Goal: Find specific page/section: Find specific page/section

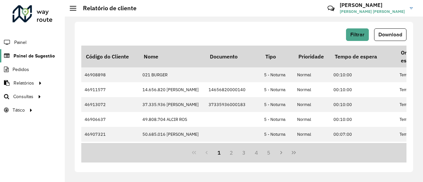
click at [40, 60] on link "Painel de Sugestão" at bounding box center [27, 55] width 55 height 13
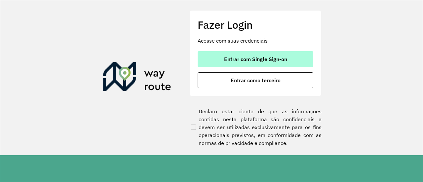
click at [264, 61] on span "Entrar com Single Sign-on" at bounding box center [255, 59] width 63 height 5
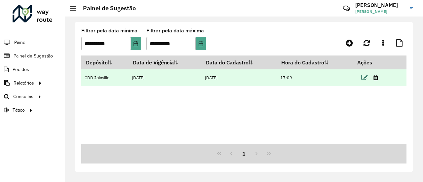
click at [363, 79] on icon at bounding box center [364, 77] width 7 height 7
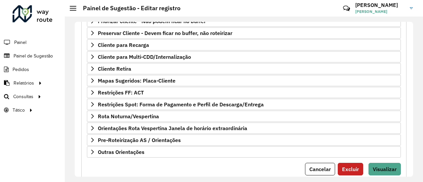
scroll to position [144, 0]
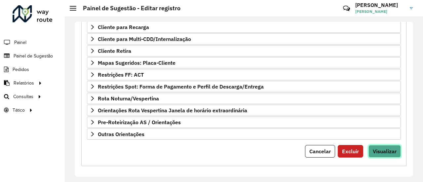
click at [384, 149] on span "Visualizar" at bounding box center [385, 151] width 24 height 7
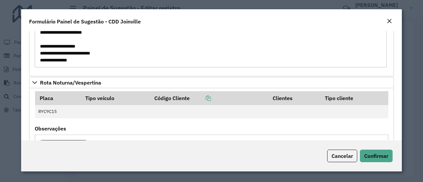
scroll to position [104, 0]
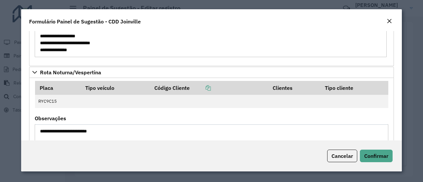
click at [390, 21] on em "Close" at bounding box center [389, 21] width 5 height 5
